Goal: Task Accomplishment & Management: Manage account settings

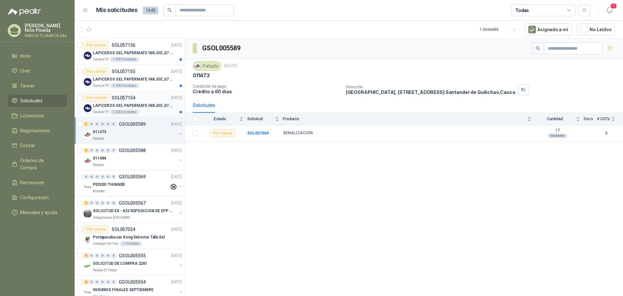
click at [138, 104] on p "LAPICEROS GEL PAPERMATE INKJOE ,07 1 LOGO 1 TINTA" at bounding box center [133, 106] width 81 height 6
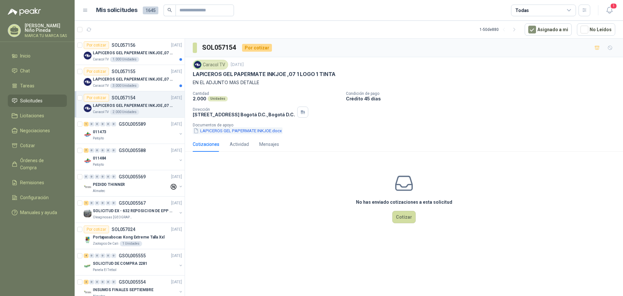
click at [277, 131] on button "LAPICEROS GEL PAPERMATE INKJOE.docx" at bounding box center [238, 130] width 90 height 7
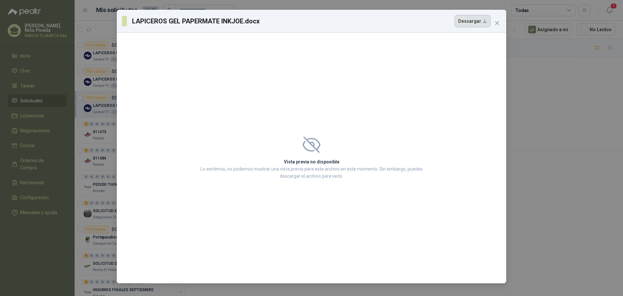
click at [480, 21] on button "Descargar" at bounding box center [473, 21] width 36 height 12
click at [501, 24] on span "Close" at bounding box center [497, 22] width 10 height 5
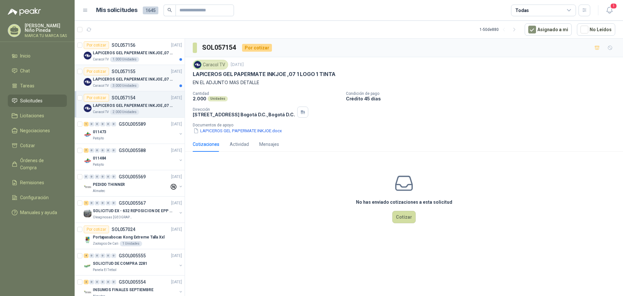
click at [151, 74] on div "Por cotizar SOL057155 [DATE]" at bounding box center [133, 71] width 98 height 8
click at [152, 57] on div "Caracol TV 1.000 Unidades" at bounding box center [137, 59] width 89 height 5
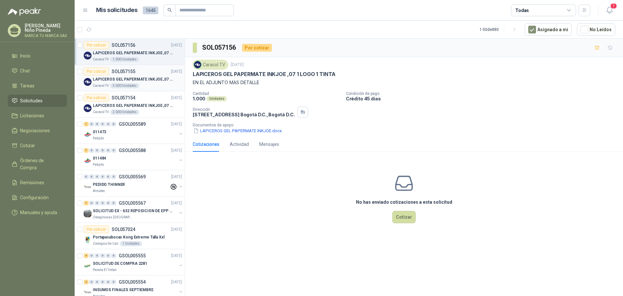
click at [162, 79] on p "LAPICEROS GEL PAPERMATE INKJOE ,07 1 LOGO 1 TINTA" at bounding box center [133, 79] width 81 height 6
click at [148, 104] on p "LAPICEROS GEL PAPERMATE INKJOE ,07 1 LOGO 1 TINTA" at bounding box center [133, 106] width 81 height 6
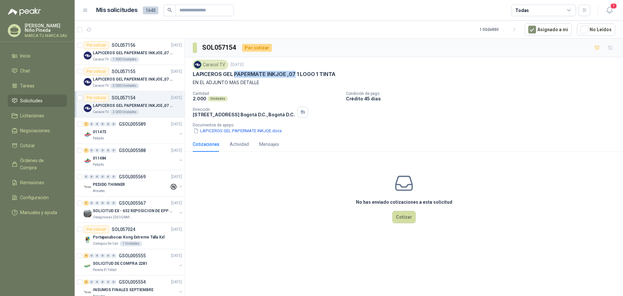
drag, startPoint x: 234, startPoint y: 74, endPoint x: 294, endPoint y: 74, distance: 60.0
click at [294, 74] on p "LAPICEROS GEL PAPERMATE INKJOE ,07 1 LOGO 1 TINTA" at bounding box center [264, 74] width 143 height 7
copy p "PAPERMATE INKJOE ,07"
